Goal: Use online tool/utility: Utilize a website feature to perform a specific function

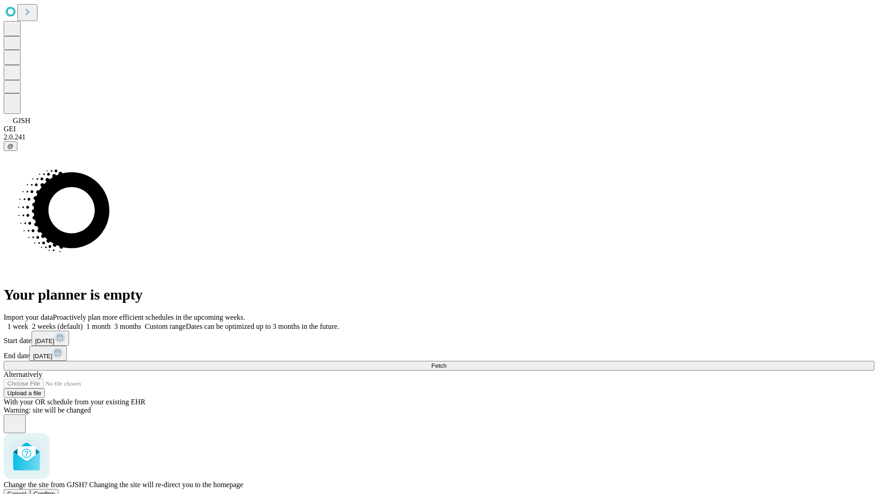
click at [55, 490] on span "Confirm" at bounding box center [44, 493] width 21 height 7
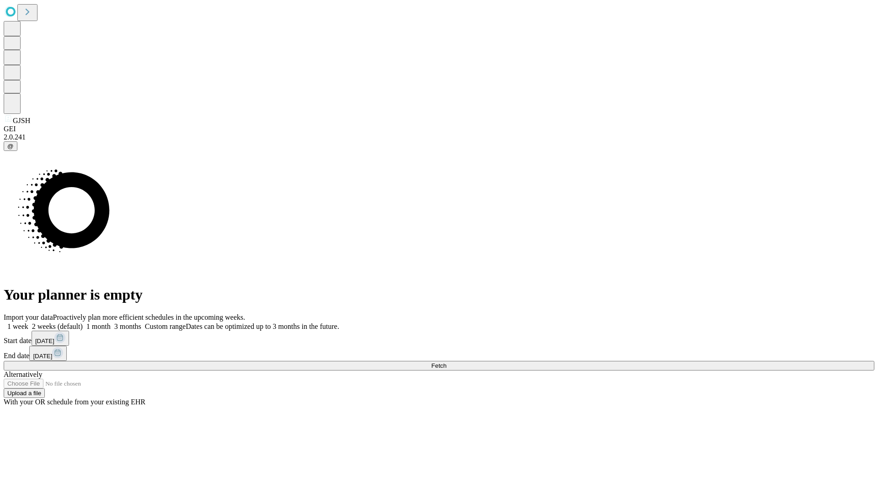
click at [83, 322] on label "2 weeks (default)" at bounding box center [55, 326] width 54 height 8
click at [446, 362] on span "Fetch" at bounding box center [438, 365] width 15 height 7
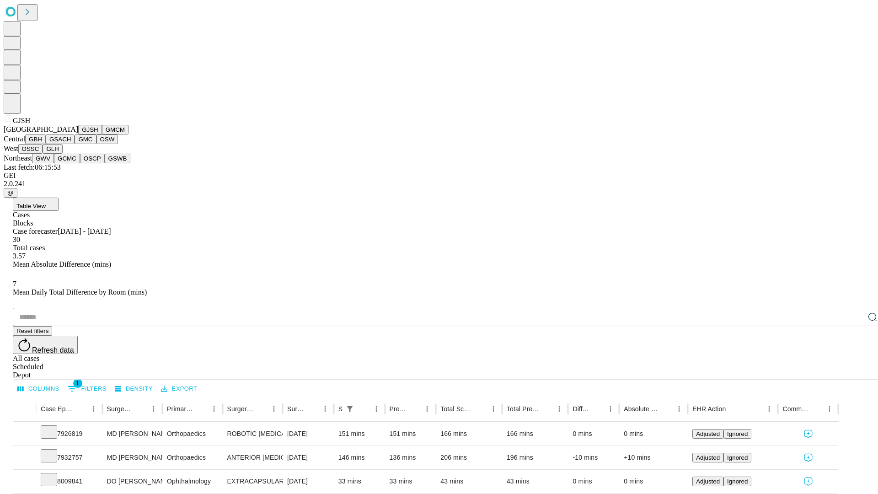
click at [102, 134] on button "GMCM" at bounding box center [115, 130] width 27 height 10
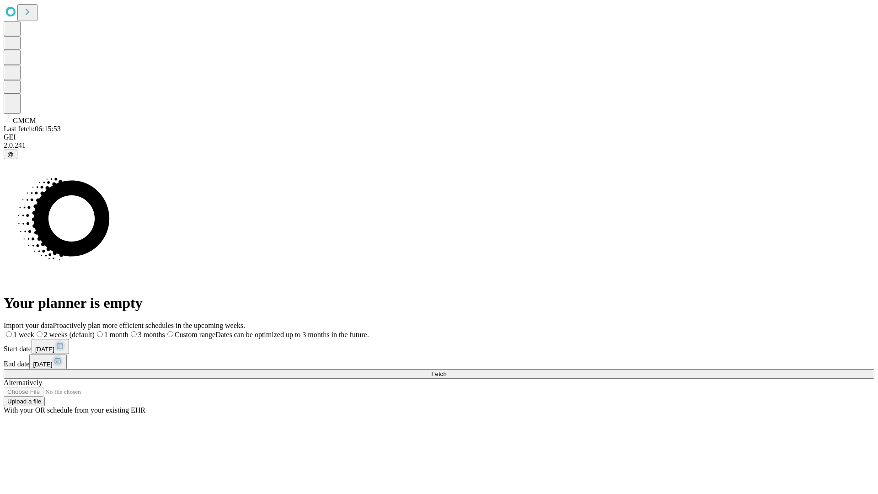
click at [95, 331] on label "2 weeks (default)" at bounding box center [64, 335] width 60 height 8
click at [446, 370] on span "Fetch" at bounding box center [438, 373] width 15 height 7
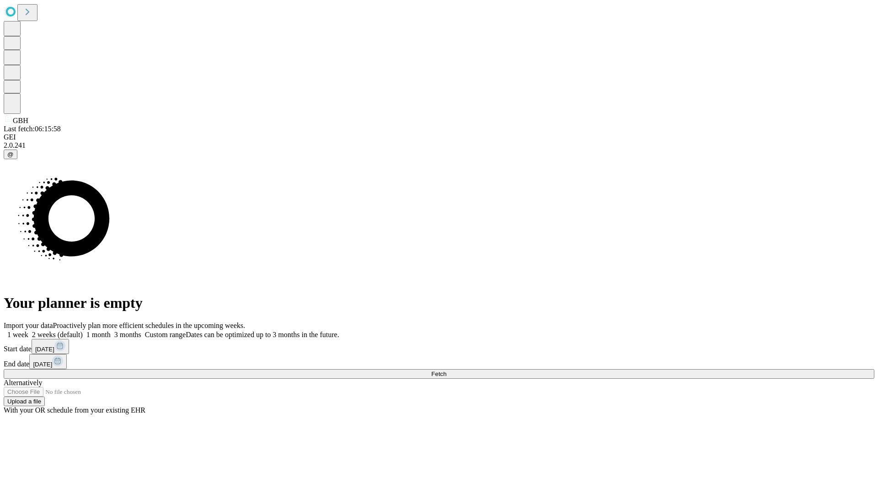
click at [83, 331] on label "2 weeks (default)" at bounding box center [55, 335] width 54 height 8
click at [446, 370] on span "Fetch" at bounding box center [438, 373] width 15 height 7
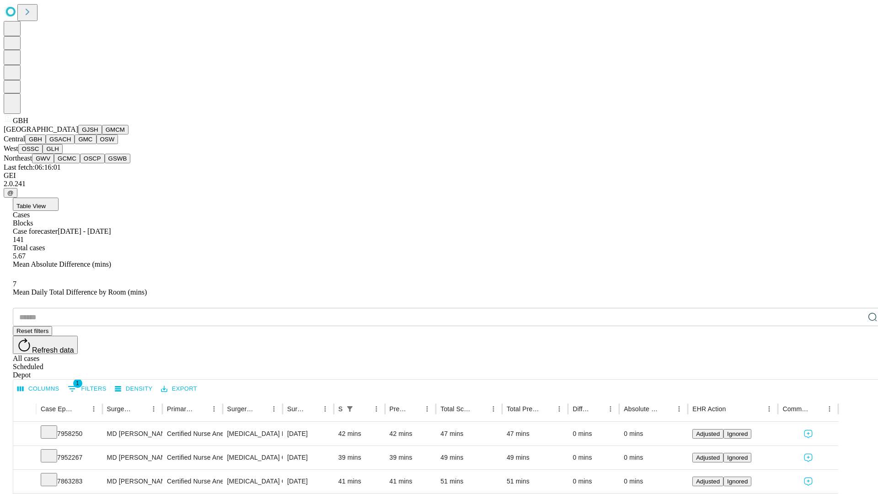
click at [71, 144] on button "GSACH" at bounding box center [60, 139] width 29 height 10
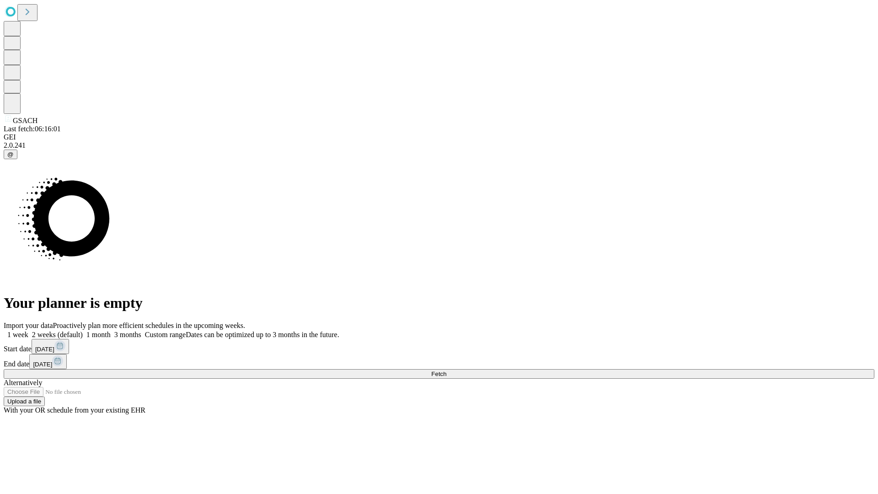
click at [83, 331] on label "2 weeks (default)" at bounding box center [55, 335] width 54 height 8
click at [446, 370] on span "Fetch" at bounding box center [438, 373] width 15 height 7
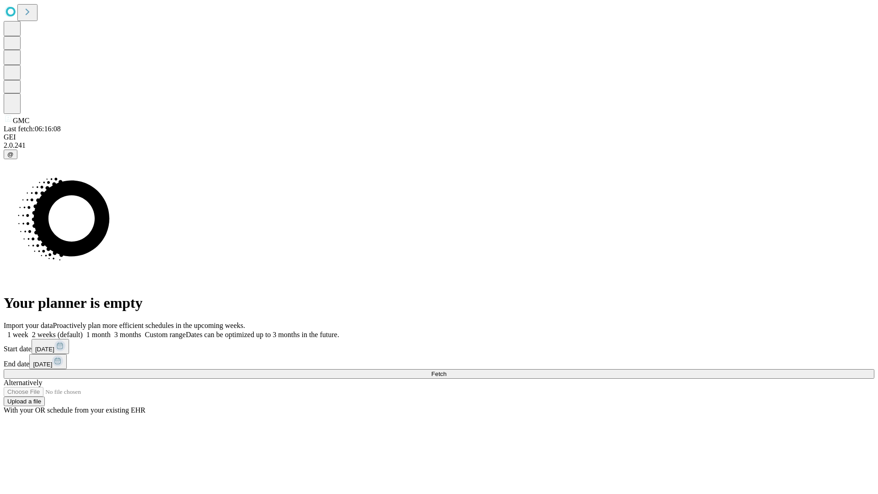
click at [83, 331] on label "2 weeks (default)" at bounding box center [55, 335] width 54 height 8
click at [446, 370] on span "Fetch" at bounding box center [438, 373] width 15 height 7
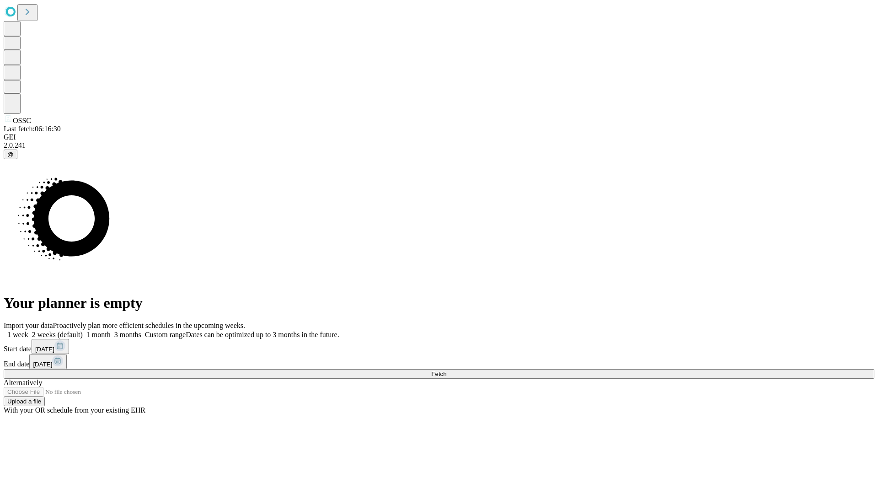
click at [83, 331] on label "2 weeks (default)" at bounding box center [55, 335] width 54 height 8
click at [446, 370] on span "Fetch" at bounding box center [438, 373] width 15 height 7
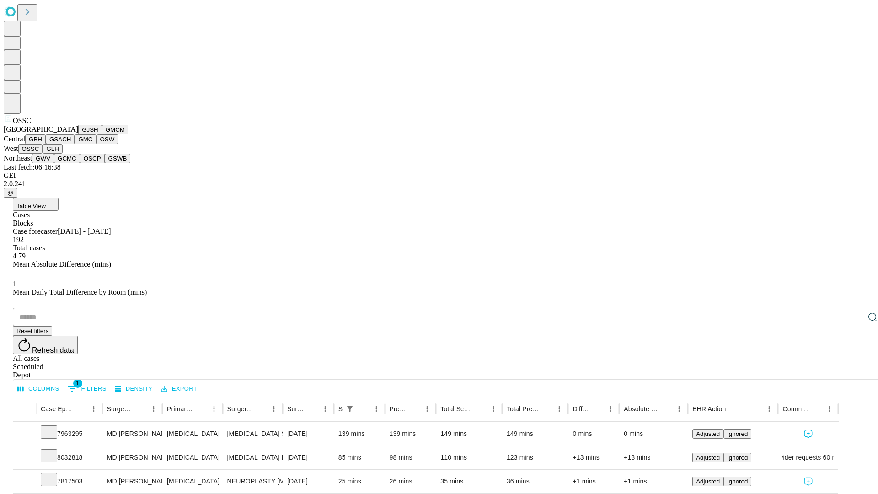
click at [62, 154] on button "GLH" at bounding box center [53, 149] width 20 height 10
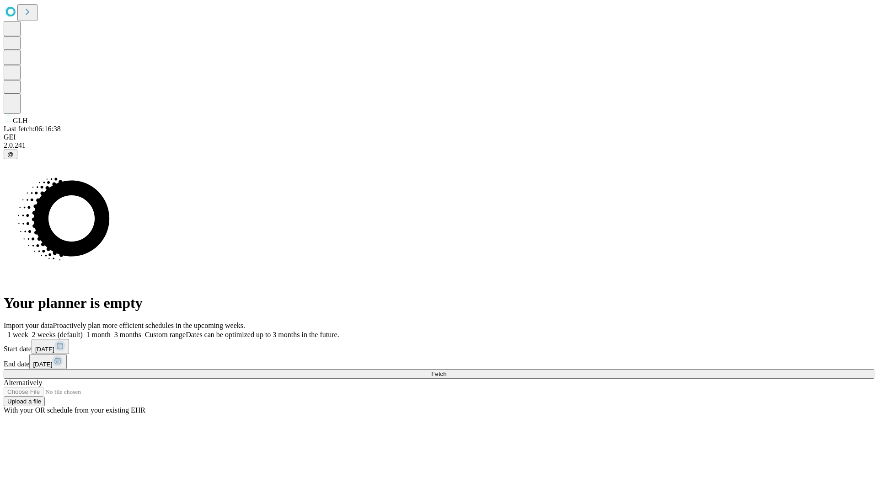
click at [83, 331] on label "2 weeks (default)" at bounding box center [55, 335] width 54 height 8
click at [446, 370] on span "Fetch" at bounding box center [438, 373] width 15 height 7
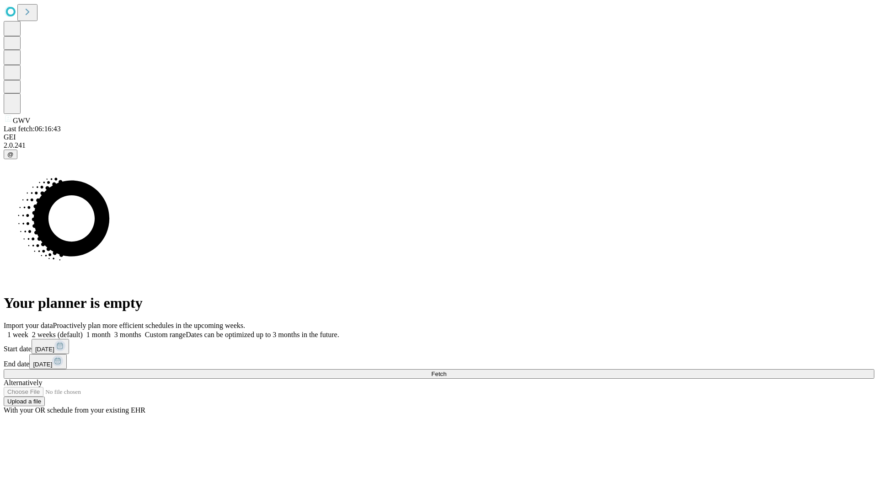
click at [83, 331] on label "2 weeks (default)" at bounding box center [55, 335] width 54 height 8
click at [446, 370] on span "Fetch" at bounding box center [438, 373] width 15 height 7
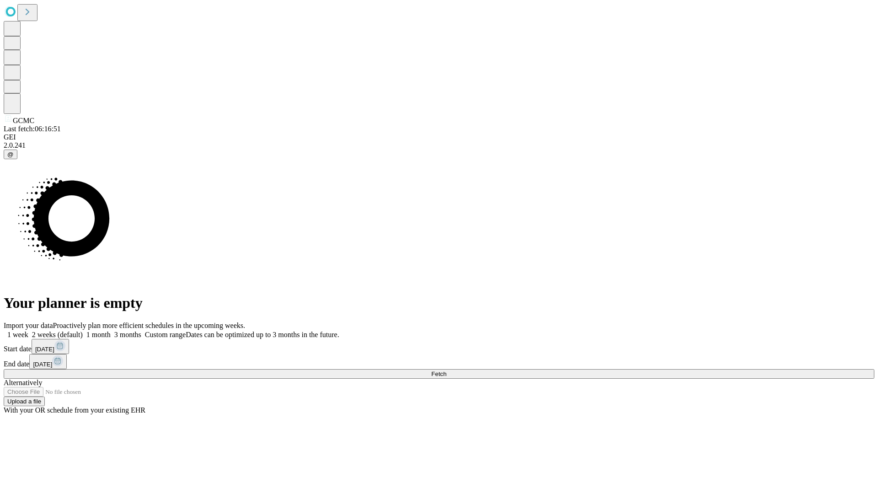
click at [83, 331] on label "2 weeks (default)" at bounding box center [55, 335] width 54 height 8
click at [446, 370] on span "Fetch" at bounding box center [438, 373] width 15 height 7
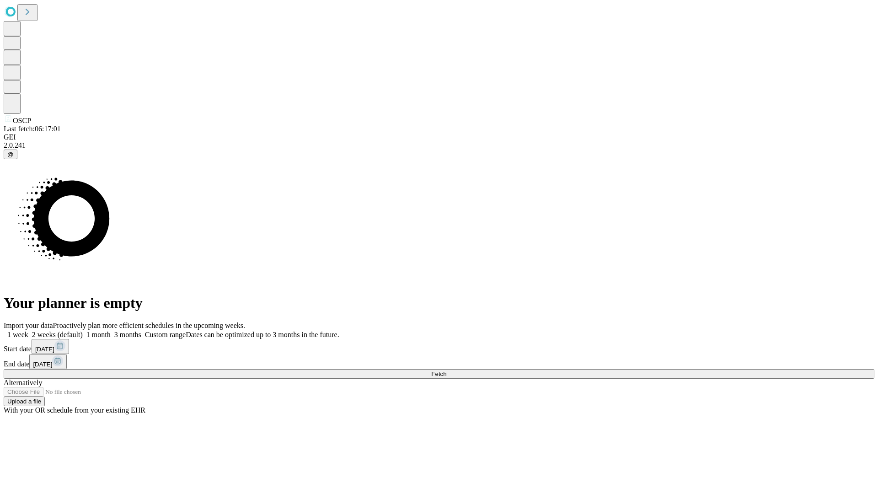
click at [83, 331] on label "2 weeks (default)" at bounding box center [55, 335] width 54 height 8
click at [446, 370] on span "Fetch" at bounding box center [438, 373] width 15 height 7
